Goal: Information Seeking & Learning: Learn about a topic

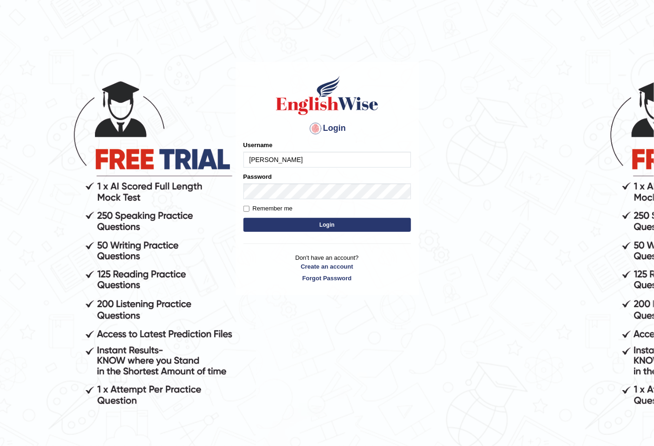
type input "[PERSON_NAME]"
click at [243, 218] on button "Login" at bounding box center [327, 225] width 168 height 14
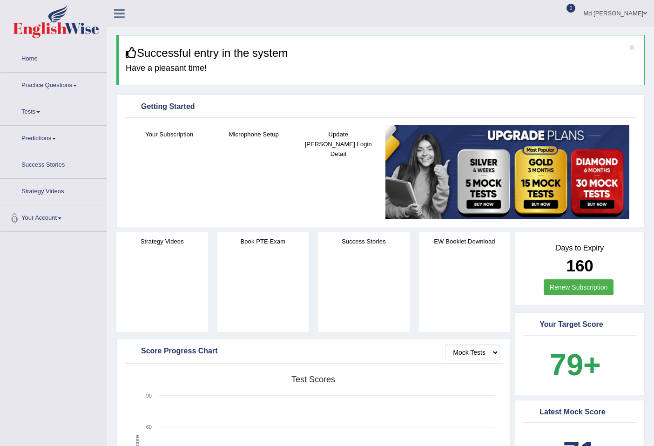
click at [31, 84] on link "Practice Questions" at bounding box center [53, 84] width 106 height 23
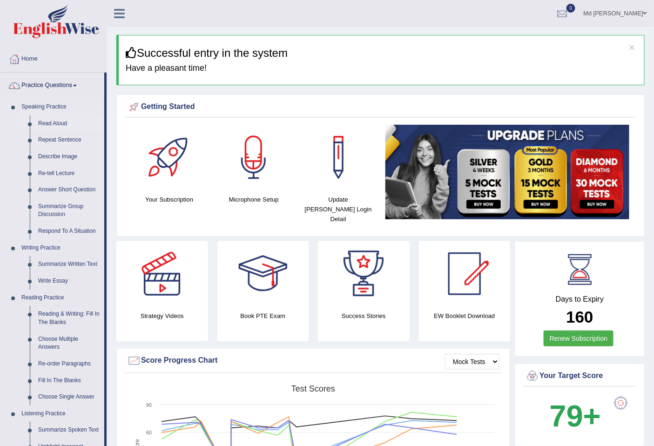
click at [52, 125] on link "Read Aloud" at bounding box center [69, 123] width 70 height 17
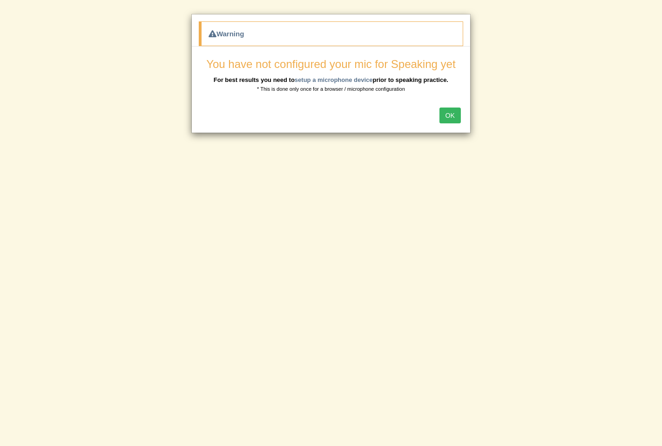
click at [446, 111] on button "OK" at bounding box center [449, 116] width 21 height 16
